Goal: Information Seeking & Learning: Find specific fact

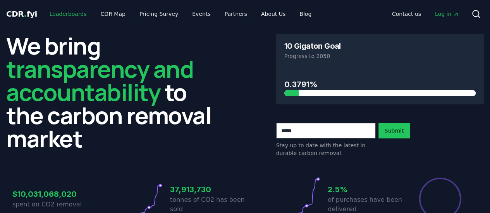
click at [49, 16] on link "Leaderboards" at bounding box center [68, 14] width 50 height 14
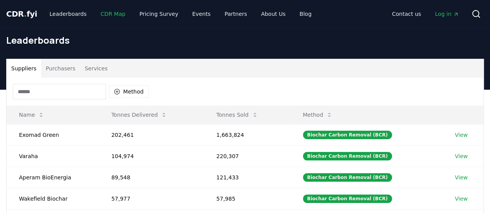
click at [106, 14] on link "CDR Map" at bounding box center [112, 14] width 37 height 14
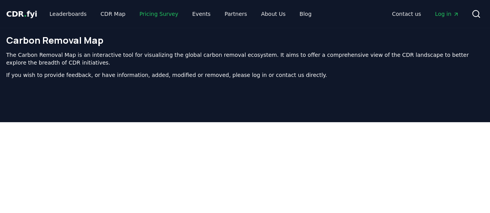
click at [141, 14] on link "Pricing Survey" at bounding box center [158, 14] width 51 height 14
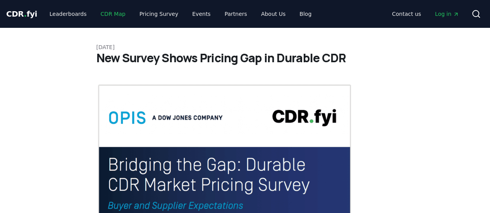
click at [107, 14] on link "CDR Map" at bounding box center [112, 14] width 37 height 14
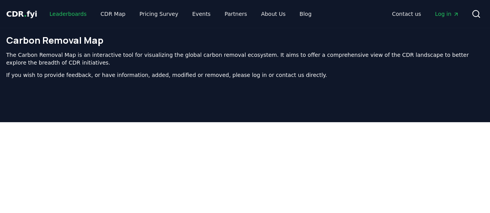
click at [70, 14] on link "Leaderboards" at bounding box center [68, 14] width 50 height 14
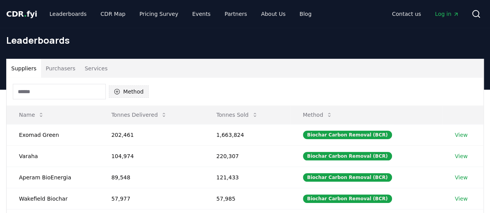
click at [125, 89] on button "Method" at bounding box center [129, 92] width 40 height 12
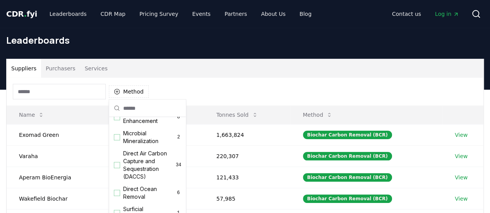
scroll to position [194, 0]
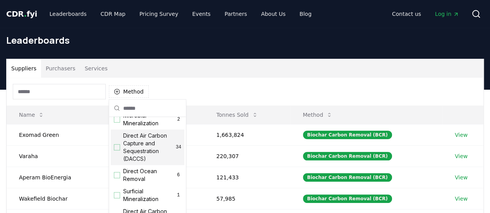
click at [118, 151] on div "Suggestions" at bounding box center [117, 147] width 6 height 6
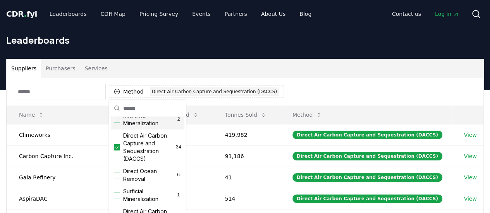
click at [289, 84] on div "Method 1 Direct Air Carbon Capture and Sequestration (DACCS)" at bounding box center [245, 92] width 477 height 28
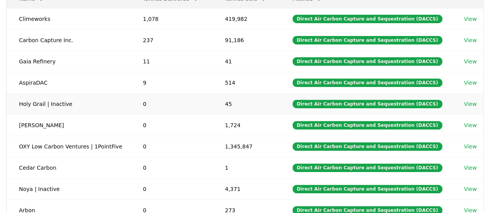
scroll to position [0, 0]
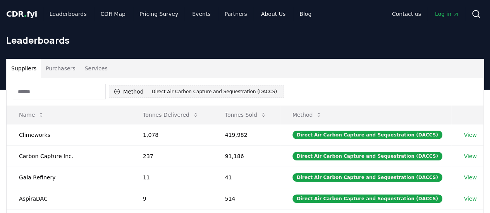
click at [132, 91] on button "Method 1 Direct Air Carbon Capture and Sequestration (DACCS)" at bounding box center [196, 92] width 175 height 12
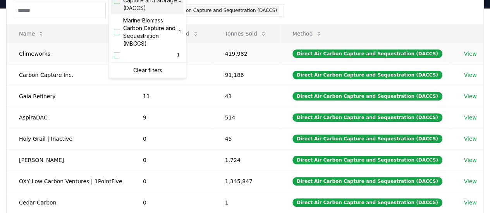
scroll to position [155, 0]
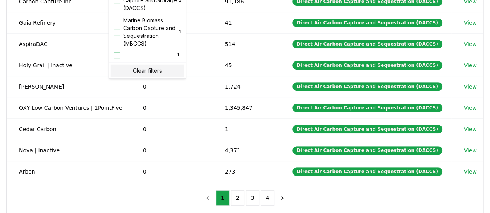
click at [131, 72] on div "Clear filters" at bounding box center [148, 71] width 74 height 12
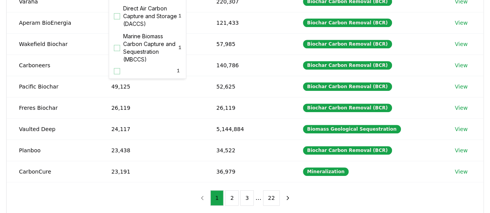
scroll to position [249, 0]
click at [318, 204] on div "Method Name Tonnes Delivered Tonnes Sold Method Exomad Green 202,461 1,663,824 …" at bounding box center [245, 68] width 477 height 291
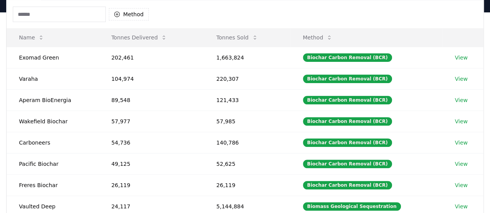
scroll to position [39, 0]
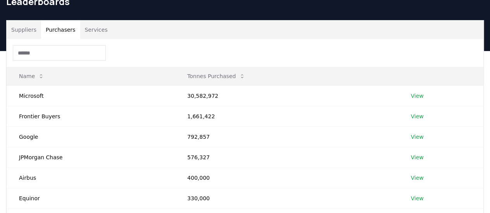
click at [55, 27] on button "Purchasers" at bounding box center [60, 30] width 39 height 19
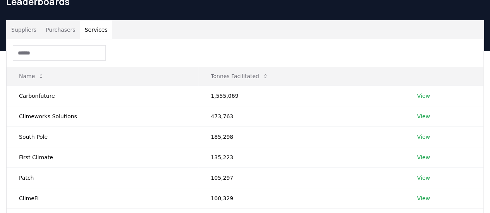
click at [90, 31] on button "Services" at bounding box center [96, 30] width 32 height 19
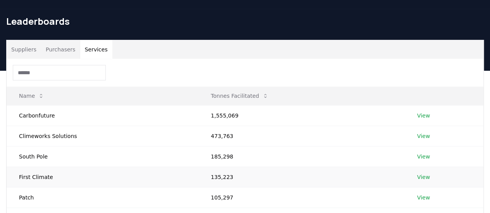
scroll to position [0, 0]
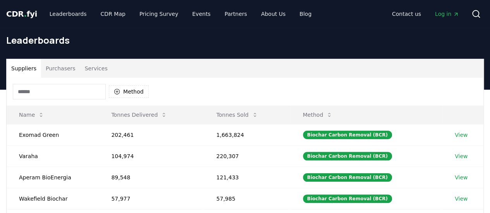
click at [25, 70] on button "Suppliers" at bounding box center [24, 68] width 34 height 19
click at [42, 91] on input at bounding box center [59, 91] width 93 height 15
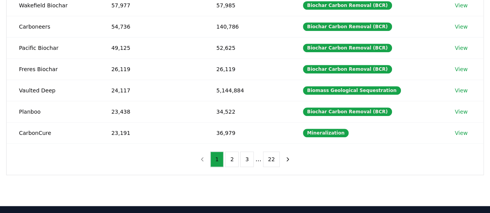
scroll to position [155, 0]
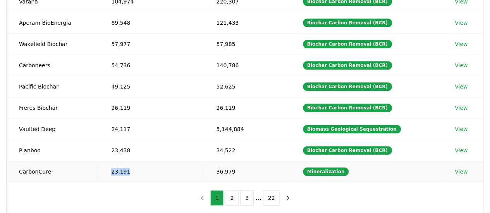
drag, startPoint x: 110, startPoint y: 168, endPoint x: 130, endPoint y: 169, distance: 20.5
click at [130, 169] on td "23,191" at bounding box center [151, 171] width 105 height 21
copy td "23,191"
drag, startPoint x: 218, startPoint y: 168, endPoint x: 236, endPoint y: 170, distance: 18.6
click at [236, 170] on td "36,979" at bounding box center [247, 171] width 86 height 21
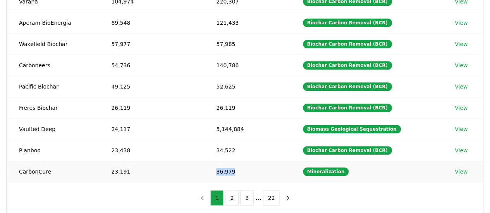
copy td "36,979"
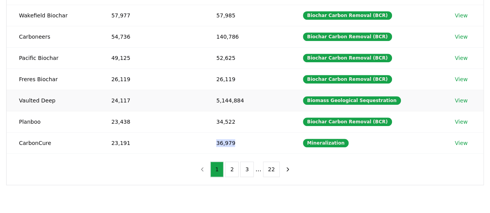
scroll to position [194, 0]
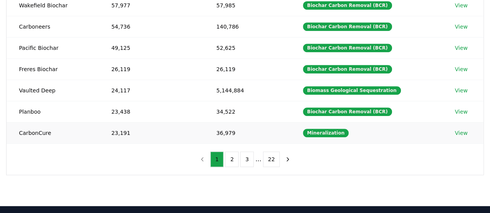
click at [116, 130] on td "23,191" at bounding box center [151, 132] width 105 height 21
copy td "23,191"
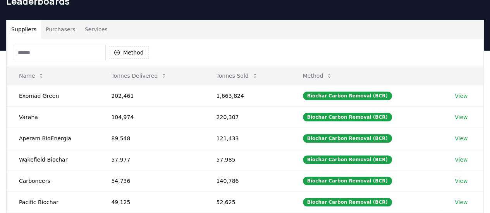
scroll to position [39, 0]
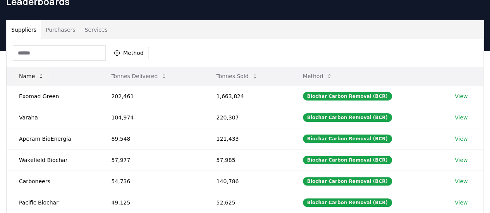
click at [41, 75] on icon at bounding box center [41, 76] width 6 height 6
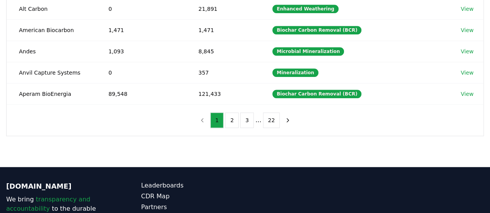
scroll to position [232, 0]
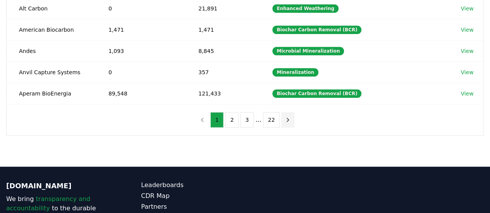
click at [285, 119] on icon "next page" at bounding box center [287, 120] width 7 height 7
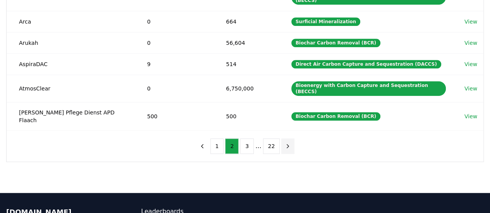
click at [285, 143] on icon "next page" at bounding box center [287, 146] width 7 height 7
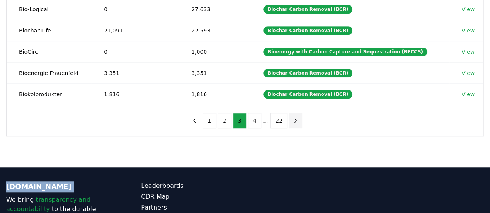
click at [285, 119] on nav "1 2 3 4 ... 22" at bounding box center [245, 120] width 114 height 15
click at [292, 117] on icon "next page" at bounding box center [295, 120] width 7 height 7
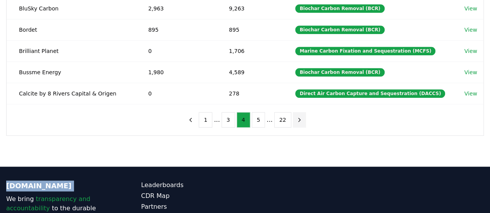
click at [298, 117] on icon "next page" at bounding box center [299, 120] width 7 height 7
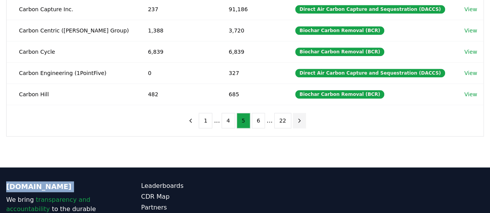
click at [296, 117] on icon "next page" at bounding box center [299, 120] width 7 height 7
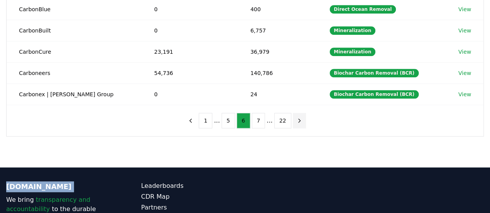
click at [296, 117] on icon "next page" at bounding box center [299, 120] width 7 height 7
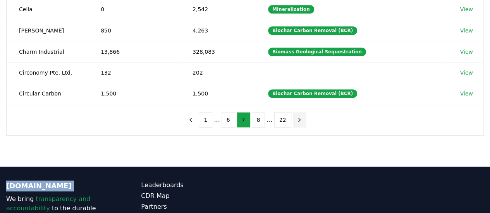
click at [298, 118] on icon "next page" at bounding box center [299, 119] width 2 height 3
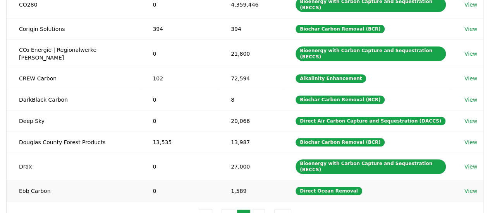
scroll to position [155, 0]
drag, startPoint x: 248, startPoint y: 106, endPoint x: 223, endPoint y: 106, distance: 25.2
click at [223, 110] on td "20,066" at bounding box center [250, 120] width 65 height 21
copy td "20,066"
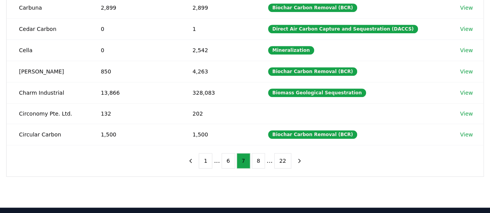
scroll to position [194, 0]
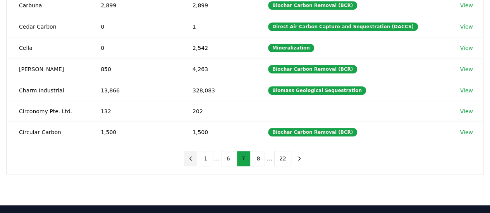
click at [192, 157] on icon "previous page" at bounding box center [191, 158] width 2 height 3
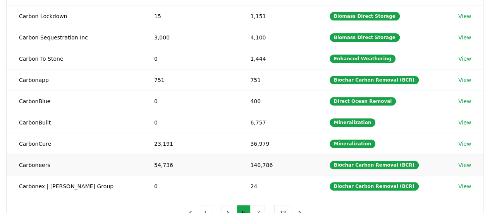
scroll to position [232, 0]
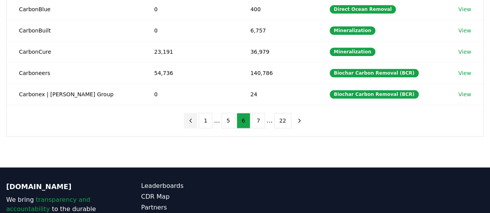
click at [197, 116] on button "previous page" at bounding box center [190, 120] width 13 height 15
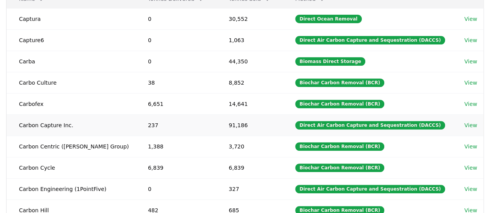
scroll to position [0, 0]
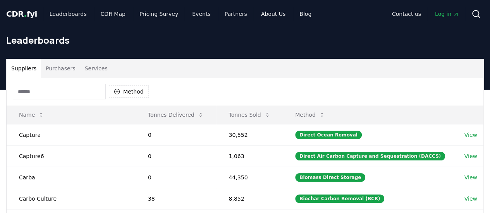
click at [62, 92] on input at bounding box center [59, 91] width 93 height 15
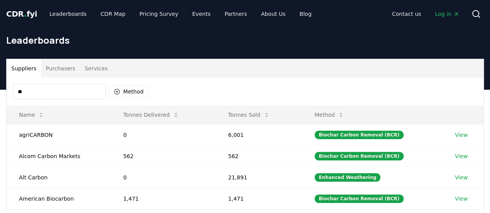
type input "*"
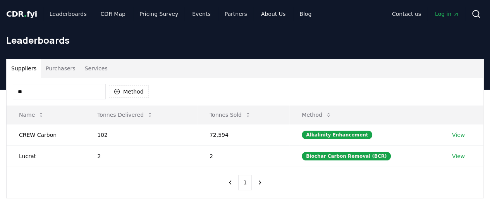
type input "*"
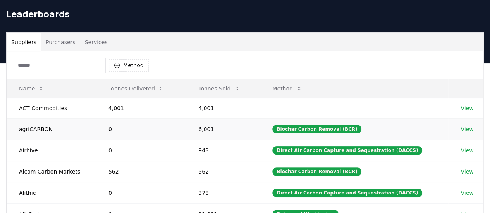
scroll to position [39, 0]
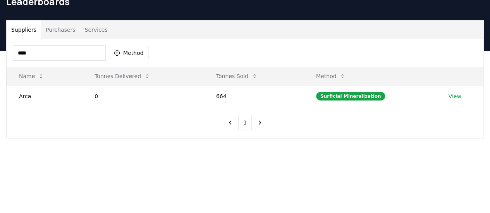
click at [53, 49] on input "****" at bounding box center [59, 52] width 93 height 15
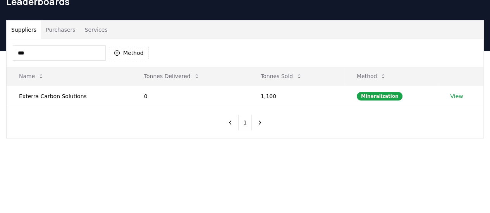
click at [55, 52] on input "***" at bounding box center [59, 52] width 93 height 15
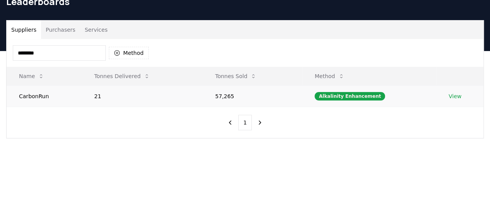
click at [221, 93] on td "57,265" at bounding box center [251, 96] width 99 height 21
copy td "57,265"
click at [53, 58] on input "********" at bounding box center [59, 52] width 93 height 15
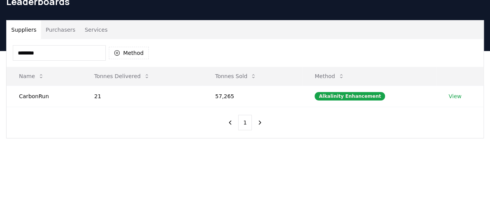
click at [53, 58] on input "********" at bounding box center [59, 52] width 93 height 15
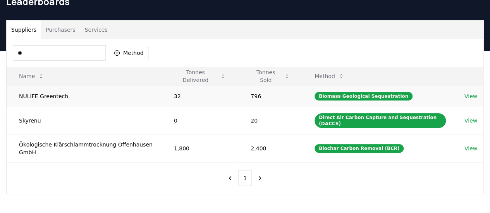
click at [255, 97] on td "796" at bounding box center [270, 96] width 64 height 21
copy td "796"
click at [178, 97] on td "32" at bounding box center [199, 96] width 77 height 21
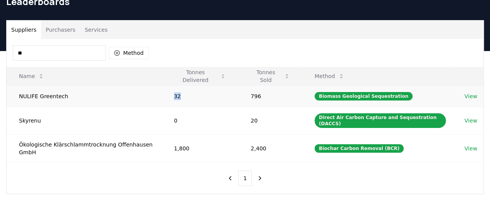
copy td "32"
click at [59, 53] on input "**" at bounding box center [59, 52] width 93 height 15
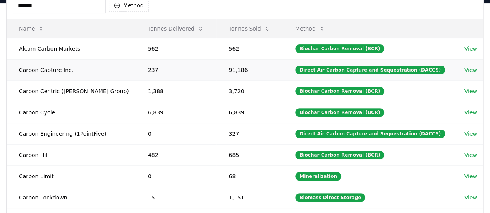
scroll to position [155, 0]
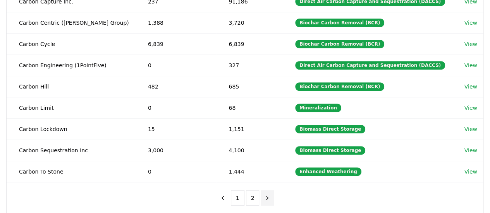
type input "******"
click at [269, 195] on icon "next page" at bounding box center [267, 198] width 7 height 7
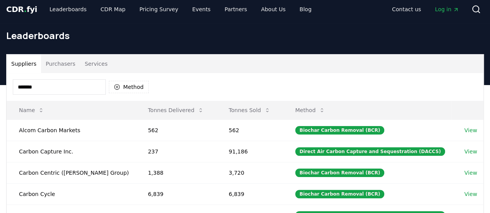
scroll to position [0, 0]
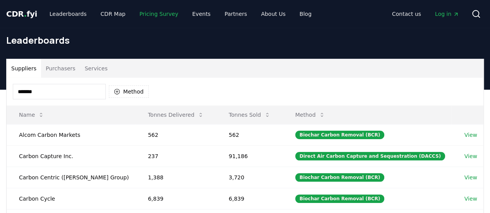
click at [136, 12] on link "Pricing Survey" at bounding box center [158, 14] width 51 height 14
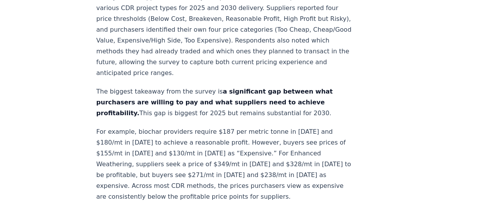
scroll to position [387, 0]
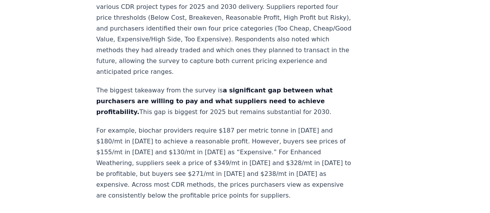
click at [216, 125] on p "For example, biochar providers require $187 per metric tonne in [DATE] and $180…" at bounding box center [224, 163] width 256 height 76
copy p "187"
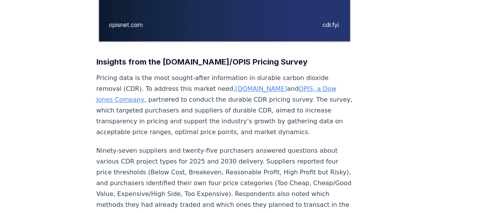
scroll to position [271, 0]
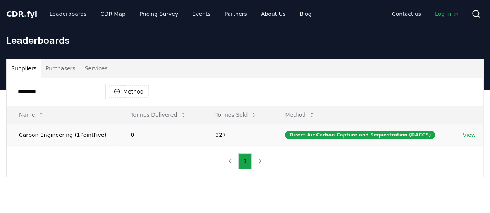
click at [225, 133] on td "327" at bounding box center [238, 134] width 70 height 21
copy td "327"
click at [67, 90] on input "*********" at bounding box center [59, 91] width 93 height 15
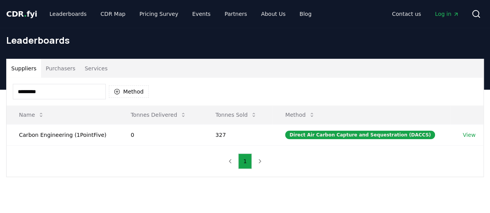
click at [67, 90] on input "*********" at bounding box center [59, 91] width 93 height 15
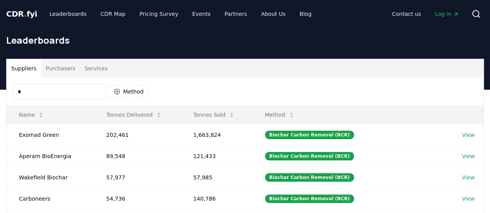
click at [67, 90] on input "*" at bounding box center [59, 91] width 93 height 15
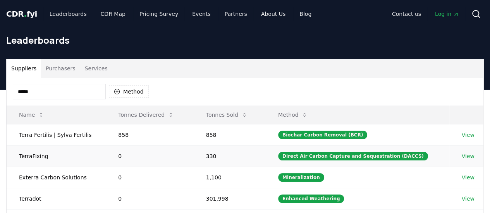
click at [210, 154] on td "330" at bounding box center [230, 156] width 72 height 21
copy td "330"
click at [43, 91] on input "*****" at bounding box center [59, 91] width 93 height 15
click at [43, 92] on input "*****" at bounding box center [59, 91] width 93 height 15
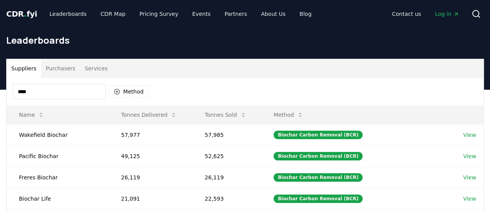
type input "*****"
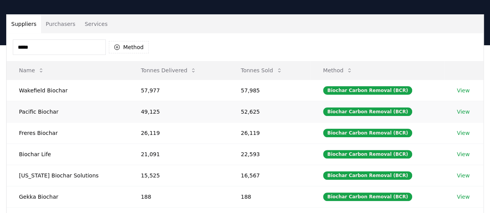
scroll to position [77, 0]
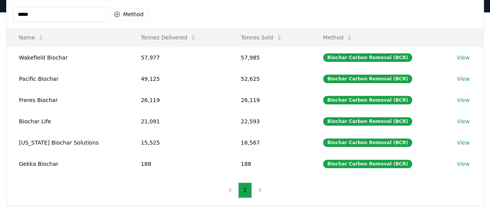
click at [83, 19] on input "*****" at bounding box center [59, 14] width 93 height 15
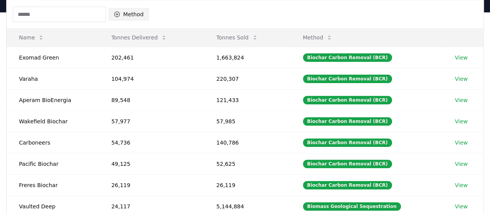
click at [134, 14] on button "Method" at bounding box center [129, 14] width 40 height 12
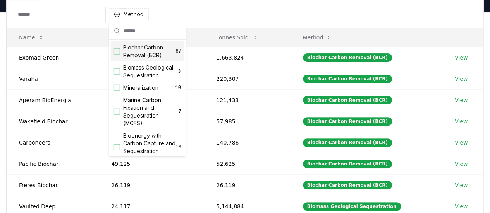
click at [114, 53] on div "Suggestions" at bounding box center [117, 51] width 6 height 6
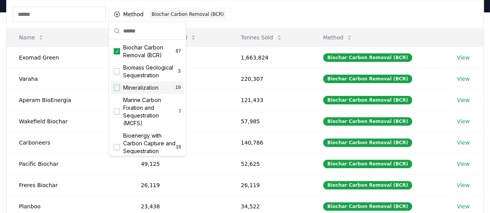
click at [5, 38] on div "Suppliers Purchasers Services Method 1 Biochar Carbon Removal (BCR) Name Tonnes…" at bounding box center [245, 136] width 490 height 310
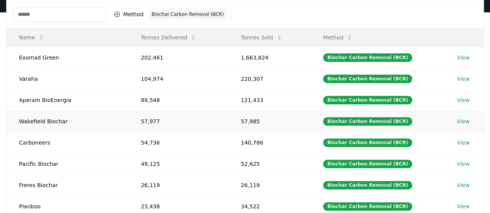
click at [46, 119] on td "Wakefield Biochar" at bounding box center [68, 121] width 122 height 21
click at [40, 161] on td "Pacific Biochar" at bounding box center [68, 163] width 122 height 21
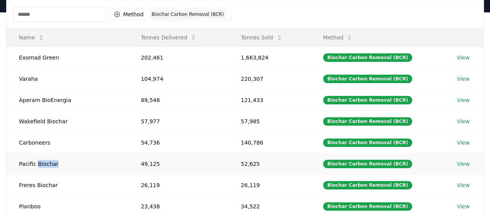
click at [40, 161] on td "Pacific Biochar" at bounding box center [68, 163] width 122 height 21
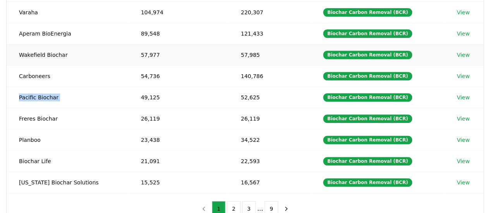
scroll to position [155, 0]
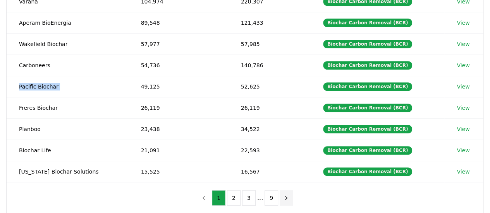
click at [283, 195] on icon "next page" at bounding box center [286, 198] width 7 height 7
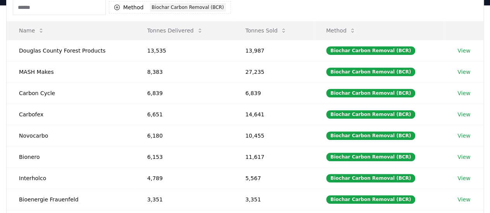
scroll to position [77, 0]
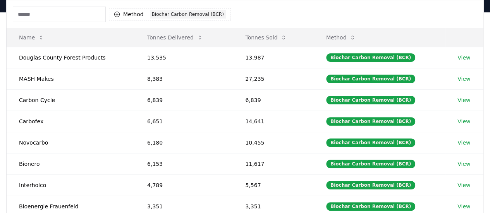
click at [45, 18] on input at bounding box center [59, 14] width 93 height 15
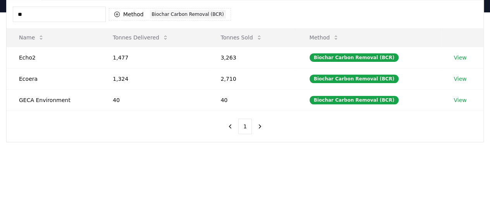
type input "*"
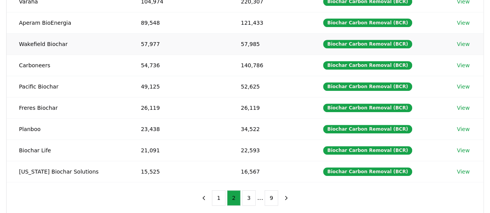
scroll to position [194, 0]
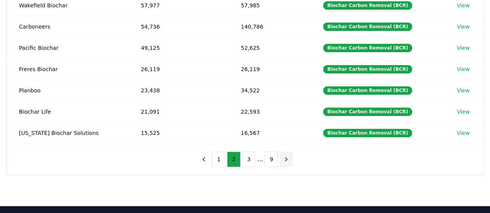
click at [283, 156] on icon "next page" at bounding box center [286, 159] width 7 height 7
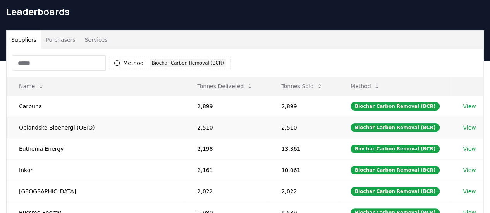
scroll to position [0, 0]
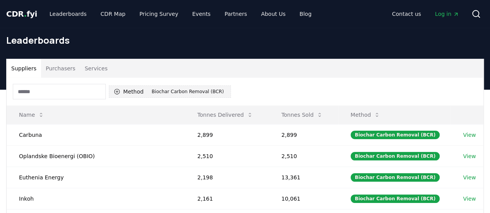
click at [207, 93] on div "Biochar Carbon Removal (BCR)" at bounding box center [188, 91] width 76 height 9
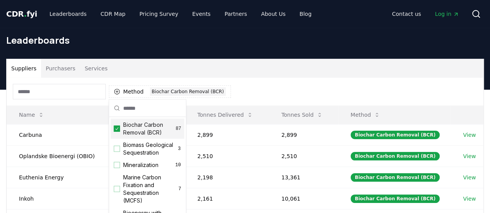
click at [117, 130] on icon "Suggestions" at bounding box center [116, 129] width 5 height 6
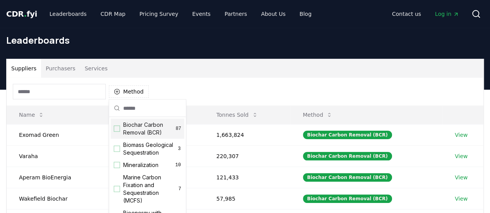
click at [56, 90] on input at bounding box center [59, 91] width 93 height 15
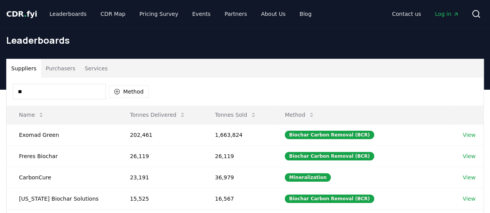
type input "*"
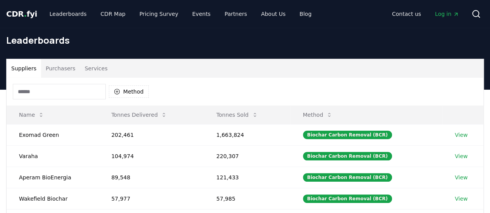
click at [70, 90] on input at bounding box center [59, 91] width 93 height 15
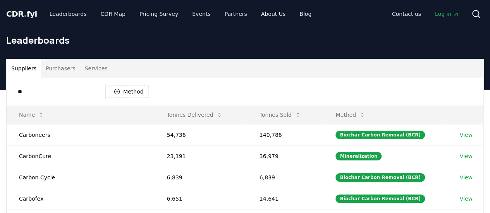
type input "*"
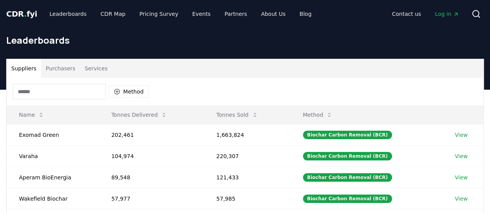
click at [52, 96] on input at bounding box center [59, 91] width 93 height 15
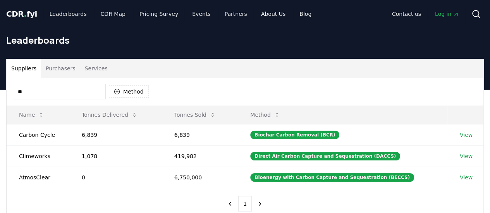
type input "*"
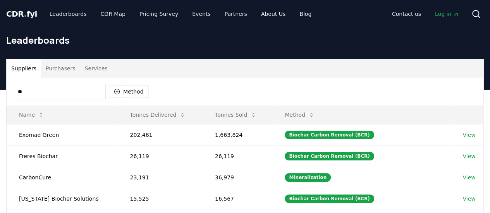
type input "*"
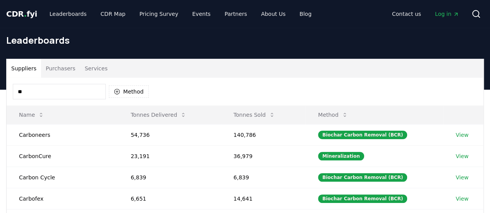
type input "*"
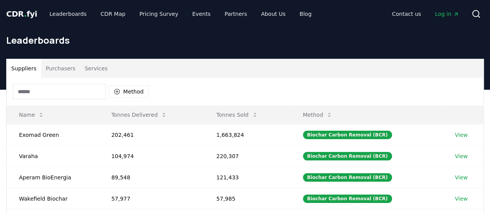
click at [43, 92] on input at bounding box center [59, 91] width 93 height 15
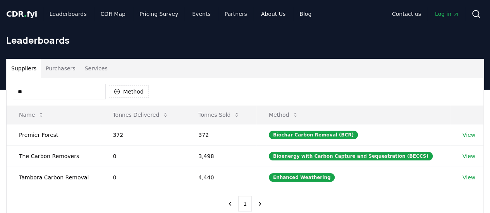
type input "*"
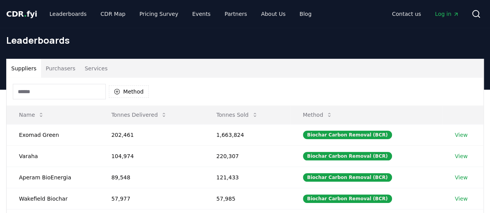
type input "*"
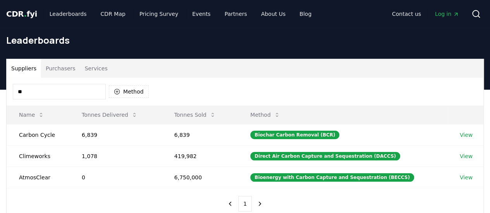
type input "*"
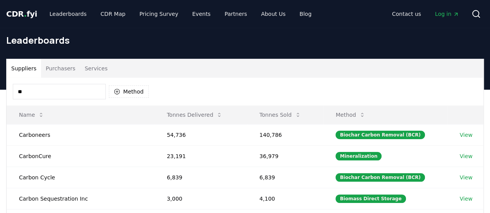
type input "*"
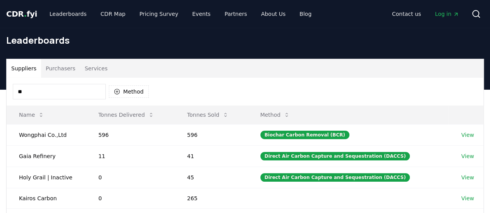
type input "*"
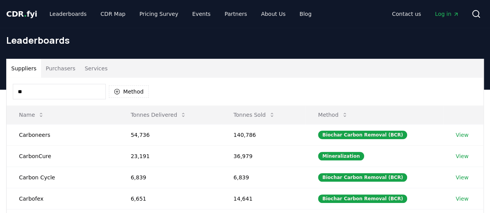
type input "*"
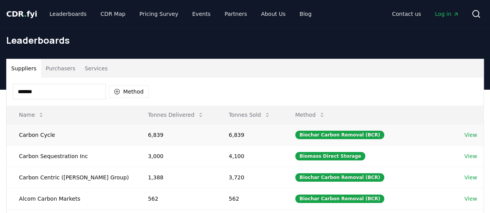
click at [154, 134] on td "6,839" at bounding box center [176, 134] width 81 height 21
copy td "6,839"
click at [239, 134] on td "6,839" at bounding box center [249, 134] width 67 height 21
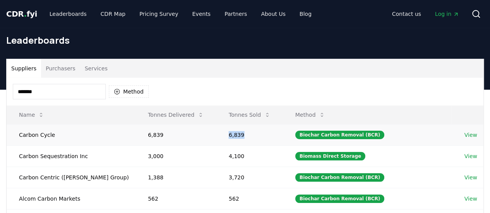
click at [239, 134] on td "6,839" at bounding box center [249, 134] width 67 height 21
copy td "6,839"
click at [64, 92] on input "******" at bounding box center [59, 91] width 93 height 15
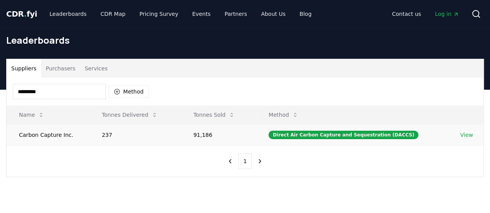
click at [50, 135] on td "Carbon Capture Inc." at bounding box center [48, 134] width 83 height 21
click at [54, 92] on input "*********" at bounding box center [59, 91] width 93 height 15
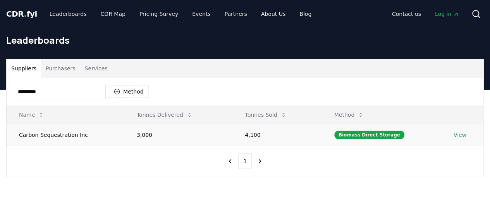
type input "*********"
click at [57, 131] on td "Carbon Sequestration Inc" at bounding box center [66, 134] width 118 height 21
